Goal: Register for event/course

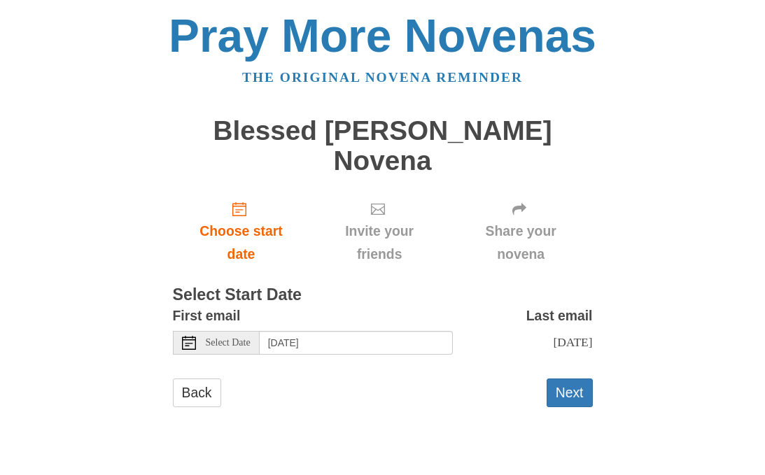
click at [223, 338] on span "Select Date" at bounding box center [228, 343] width 45 height 10
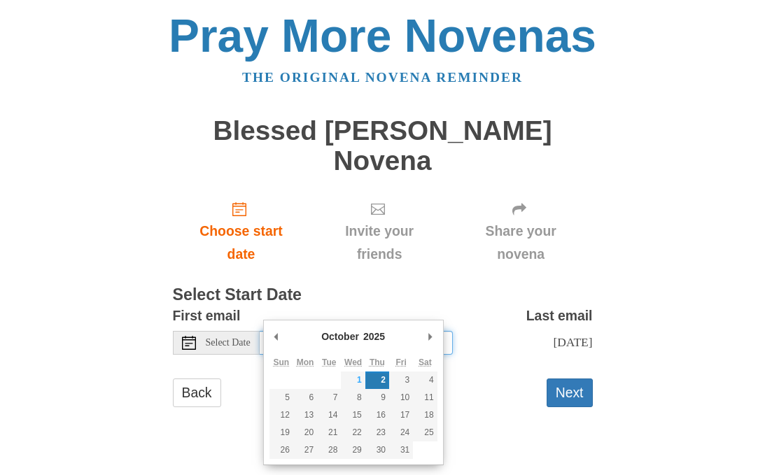
type input "Friday, October 3rd"
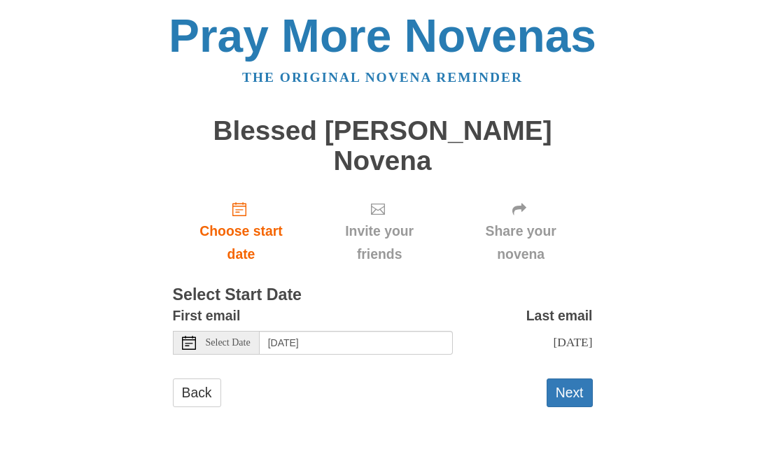
click at [574, 379] on button "Next" at bounding box center [570, 393] width 46 height 29
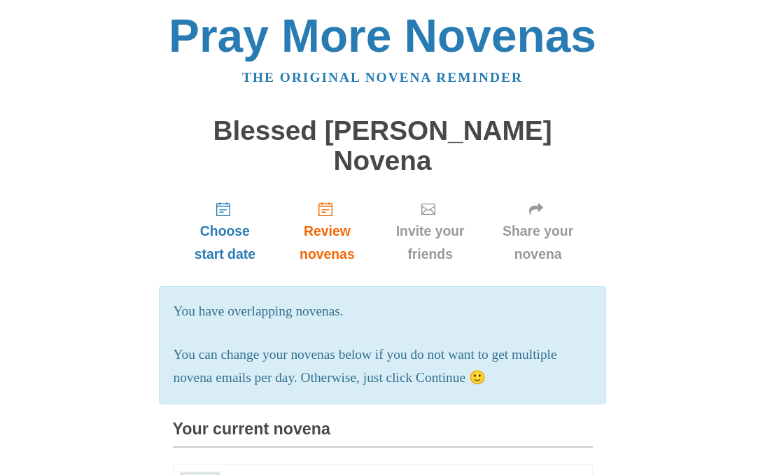
click at [452, 220] on span "Invite your friends" at bounding box center [430, 243] width 78 height 46
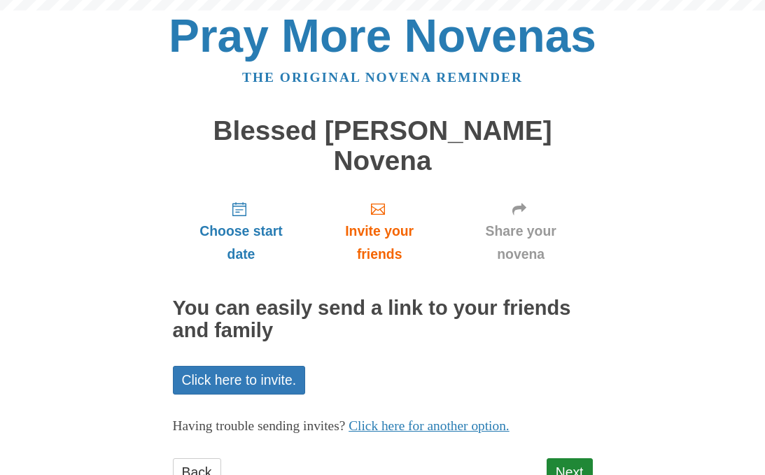
click at [441, 210] on link "Invite your friends" at bounding box center [378, 231] width 139 height 83
click at [266, 366] on link "Click here to invite." at bounding box center [239, 380] width 133 height 29
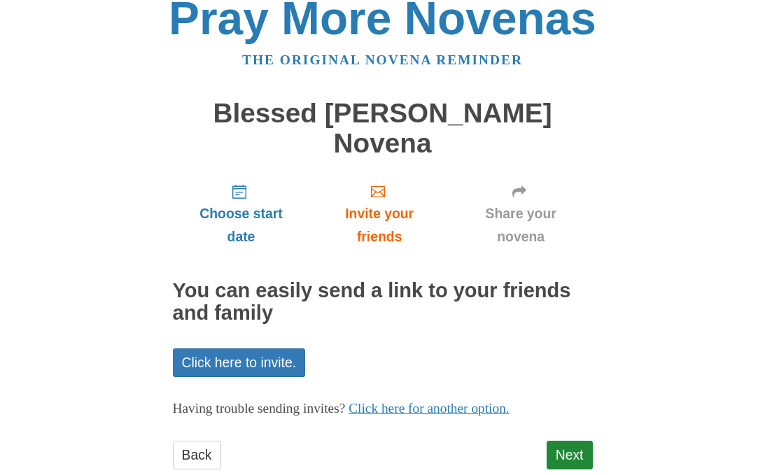
scroll to position [17, 0]
click at [571, 441] on link "Next" at bounding box center [570, 455] width 46 height 29
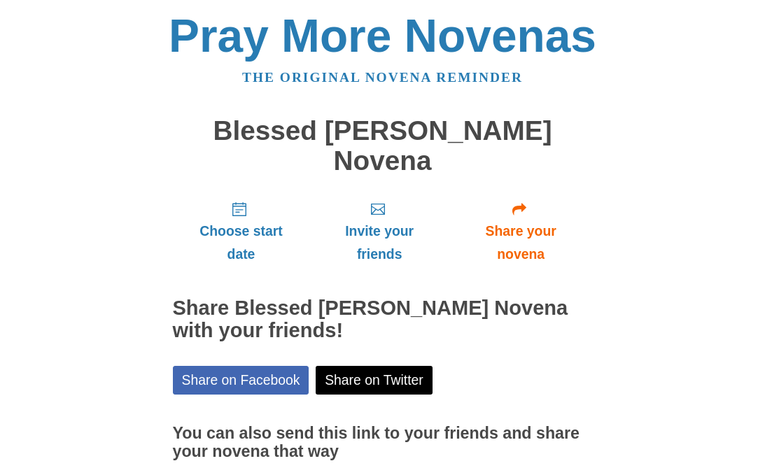
scroll to position [17, 0]
